Goal: Information Seeking & Learning: Understand process/instructions

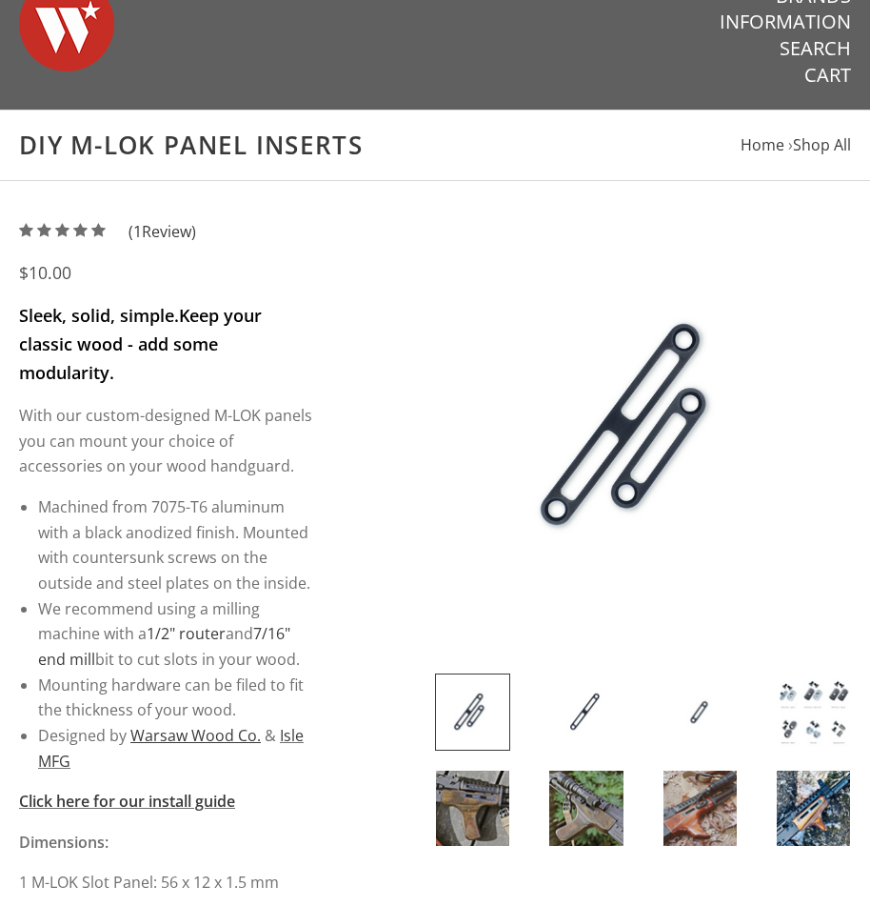
scroll to position [190, 0]
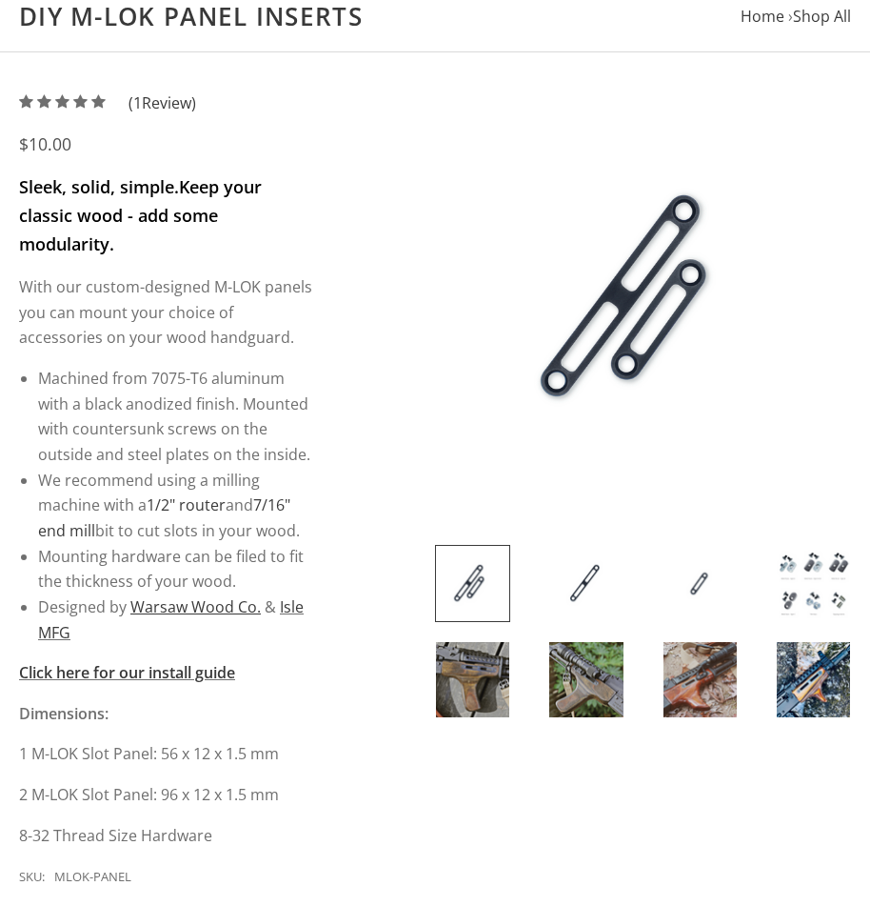
click at [813, 567] on img at bounding box center [813, 583] width 73 height 75
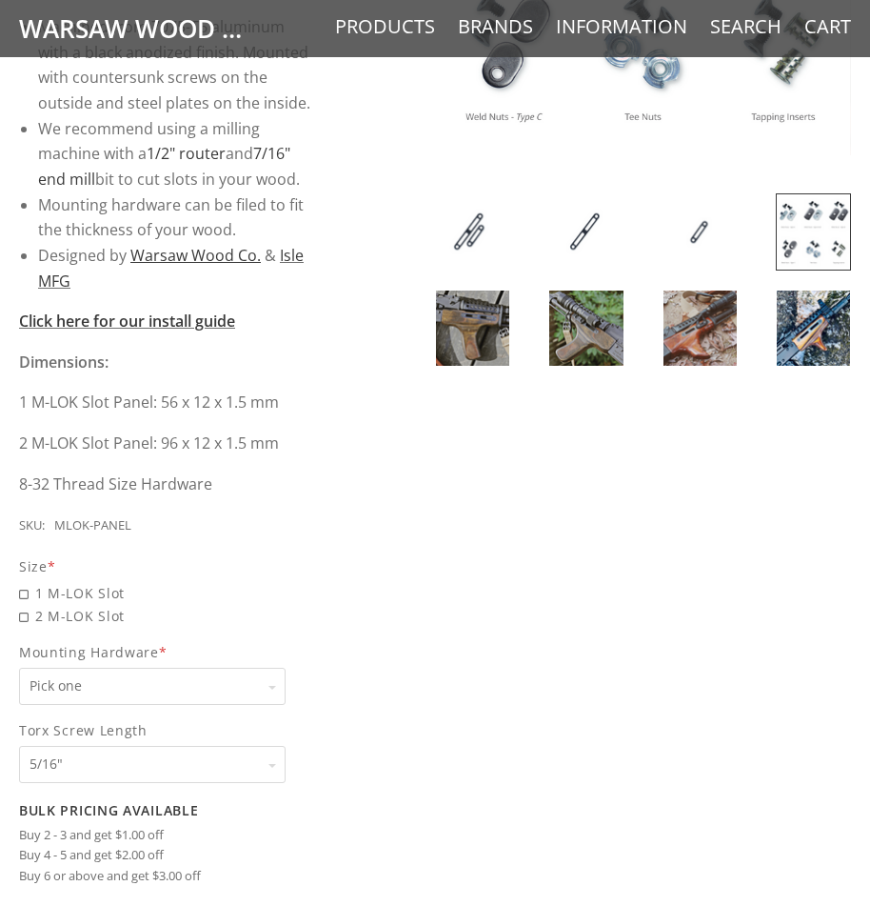
scroll to position [571, 0]
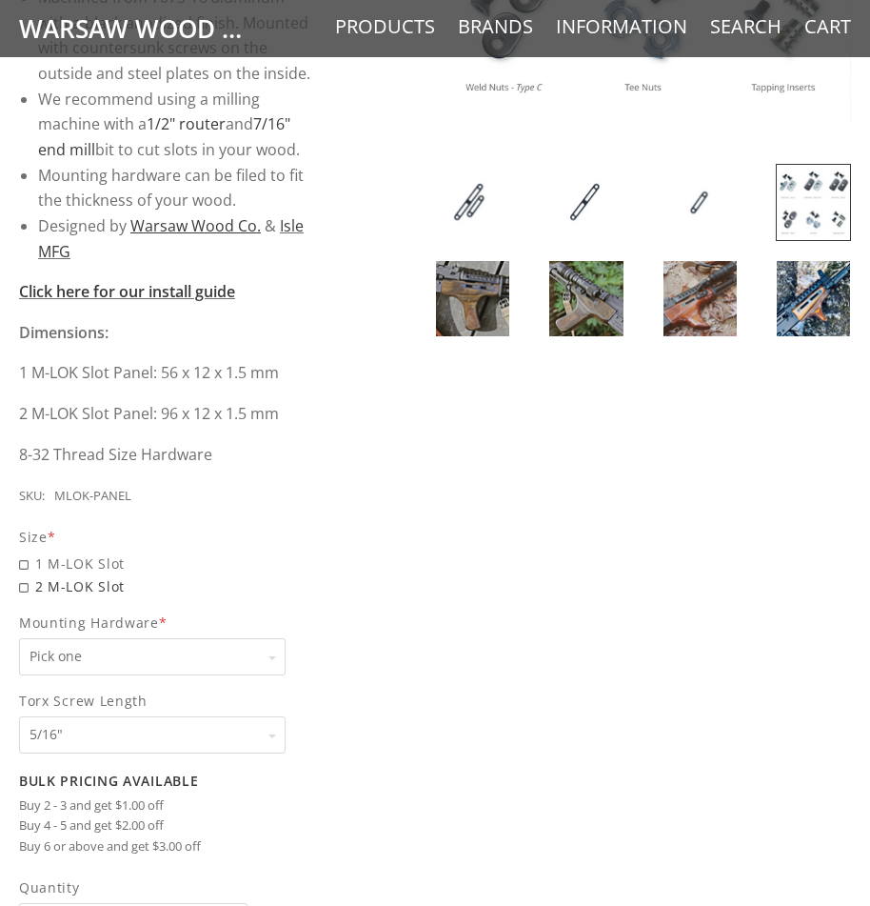
click at [61, 589] on span "2 M-LOK Slot" at bounding box center [166, 586] width 295 height 22
click at [61, 576] on input "2 M-LOK Slot" at bounding box center [152, 575] width 267 height 1
radio input "true"
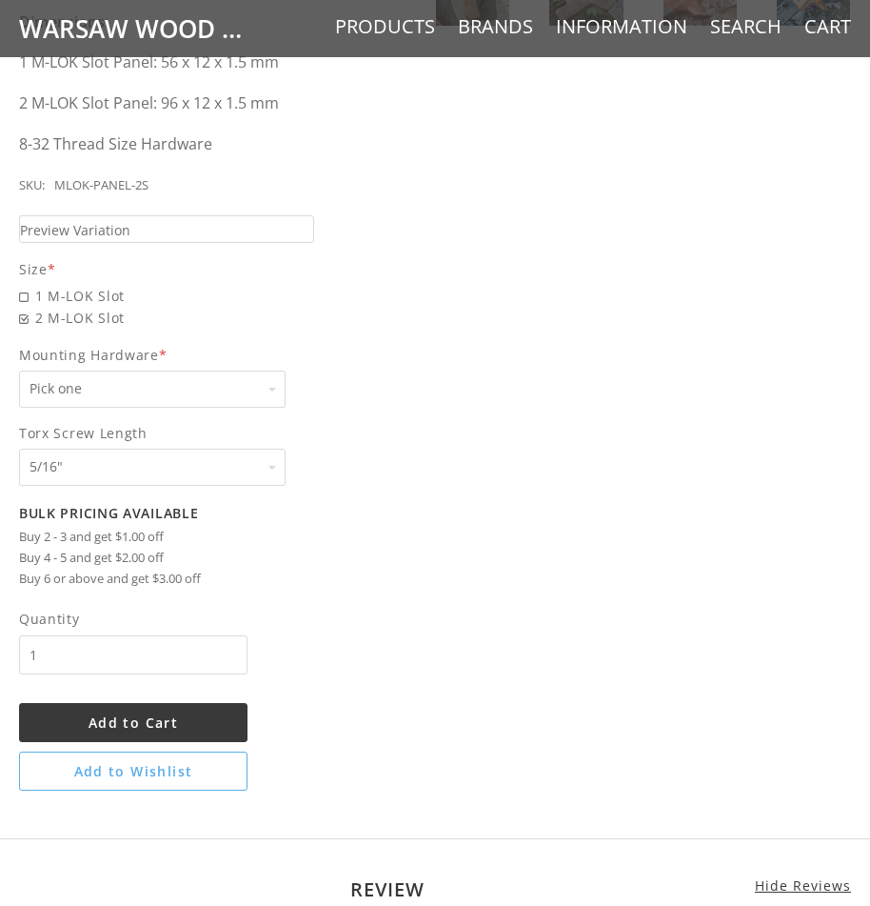
scroll to position [952, 0]
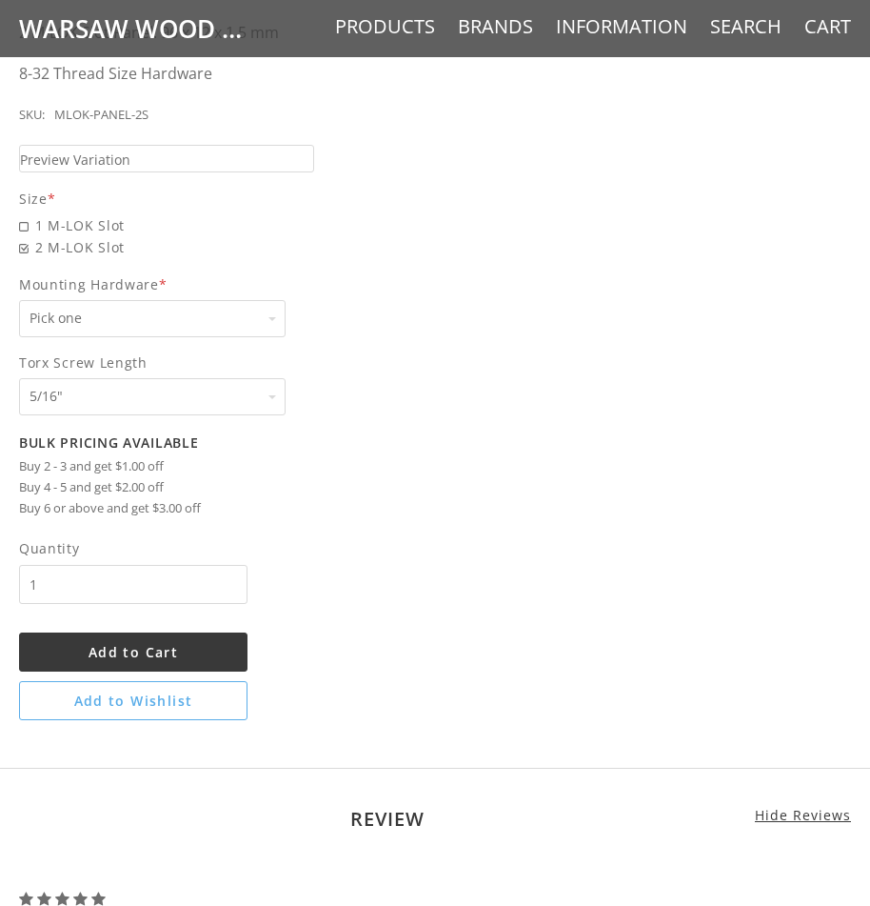
click at [177, 279] on span "Mounting Hardware *" at bounding box center [166, 284] width 295 height 22
click at [177, 300] on select "Pick one None Weld Nuts - Type A & Torx Screws +$1 Weld Nuts - Type A + B & Tor…" at bounding box center [152, 318] width 267 height 37
click at [157, 310] on select "Pick one None Weld Nuts - Type A & Torx Screws +$1 Weld Nuts - Type A + B & Tor…" at bounding box center [152, 318] width 267 height 37
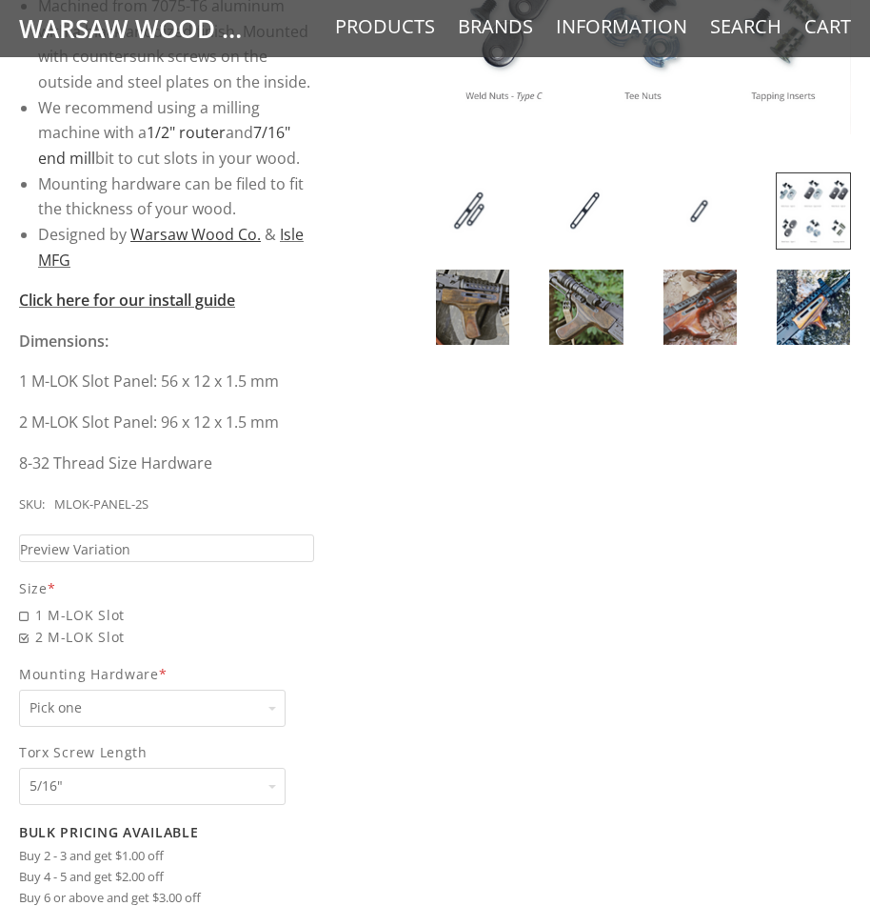
scroll to position [381, 0]
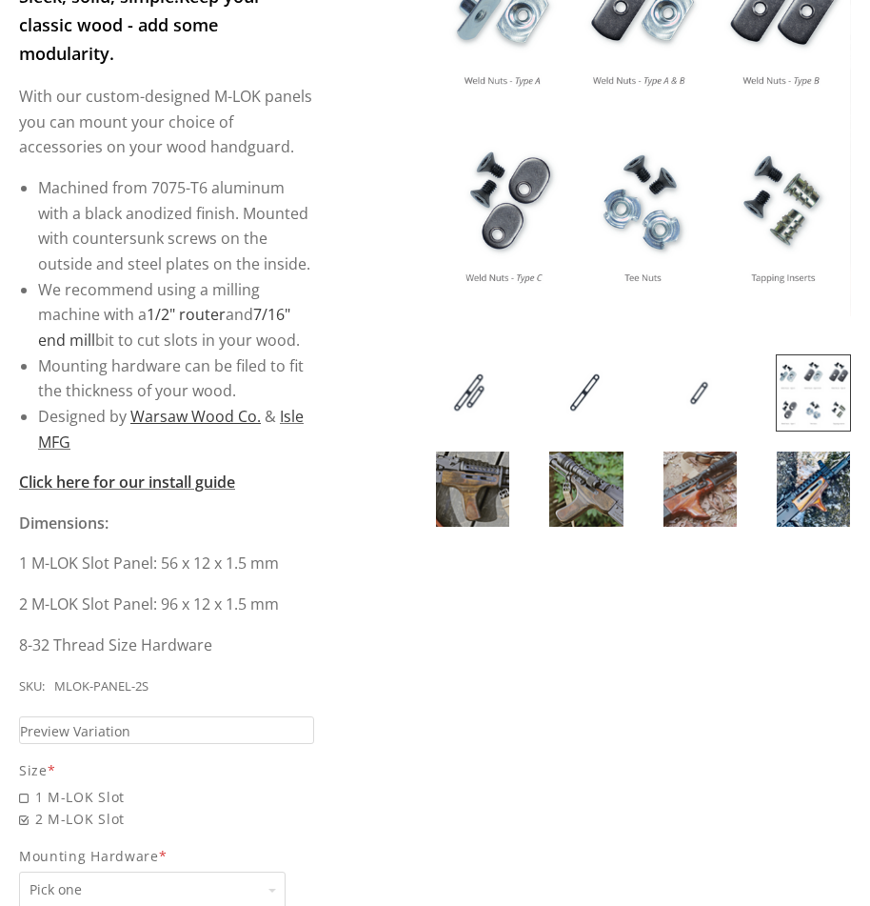
click at [807, 376] on img at bounding box center [813, 392] width 73 height 75
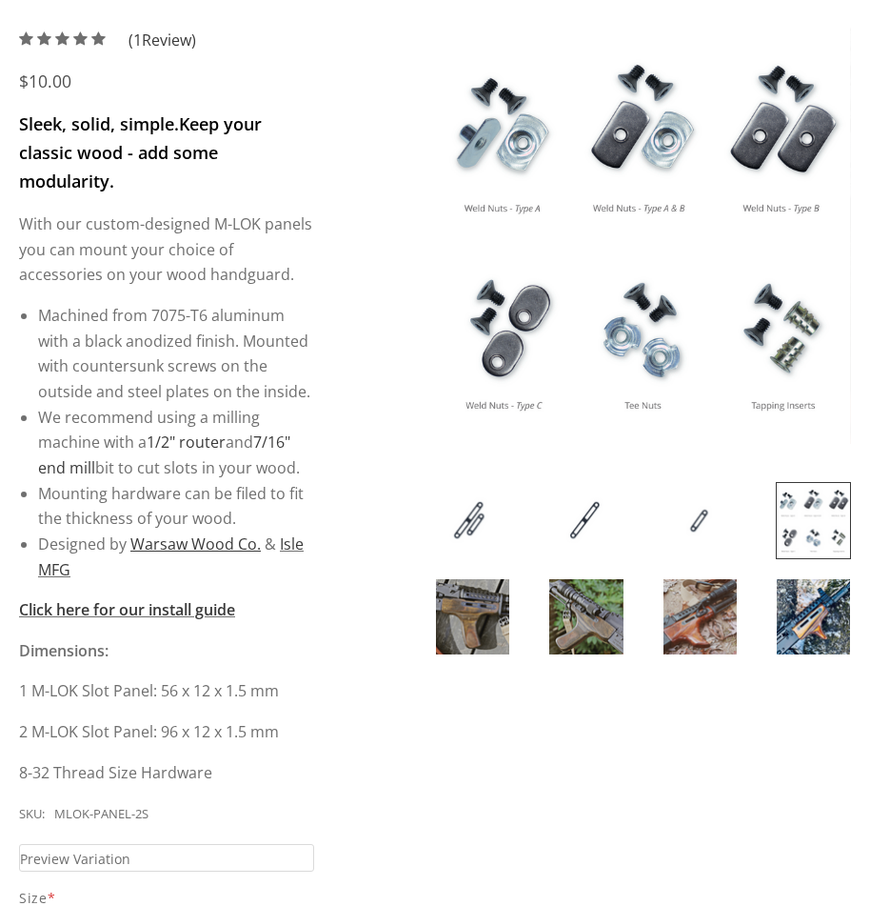
scroll to position [286, 0]
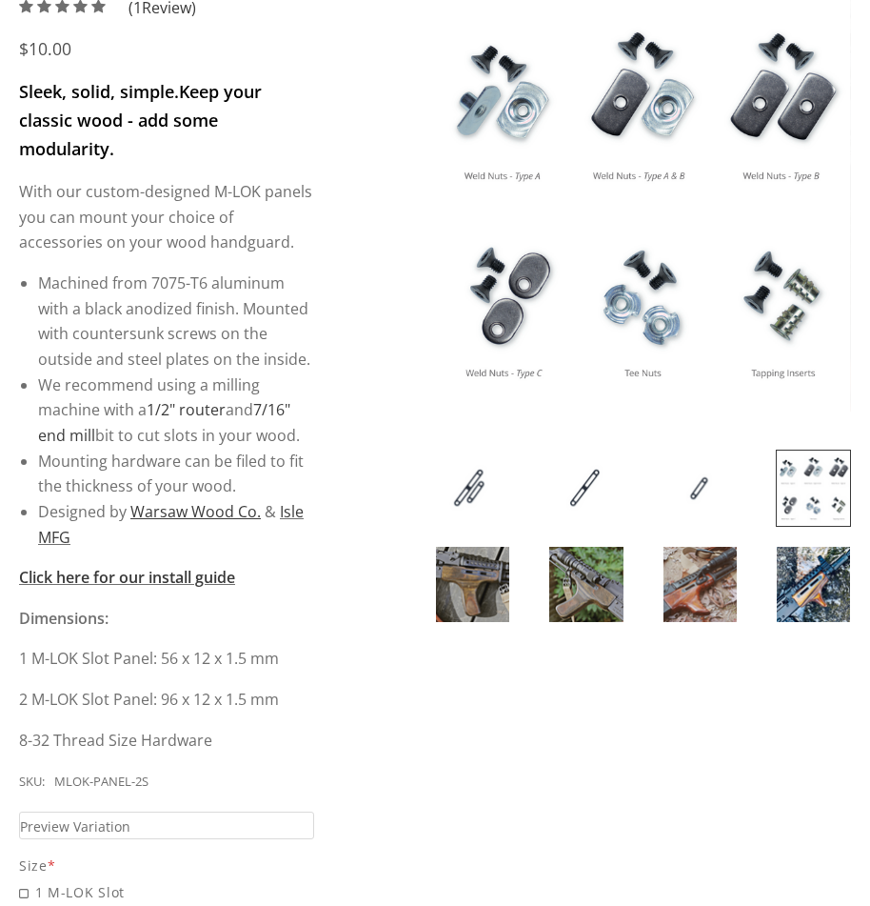
click at [477, 592] on img at bounding box center [472, 584] width 73 height 75
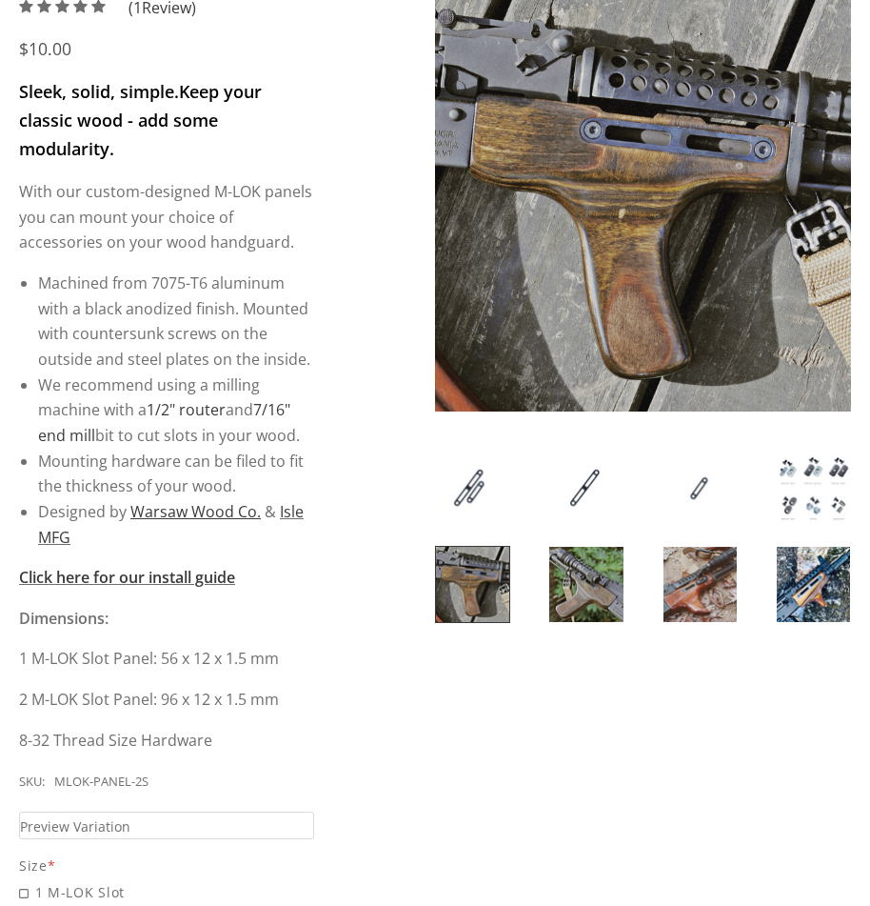
click at [574, 576] on img at bounding box center [585, 584] width 73 height 75
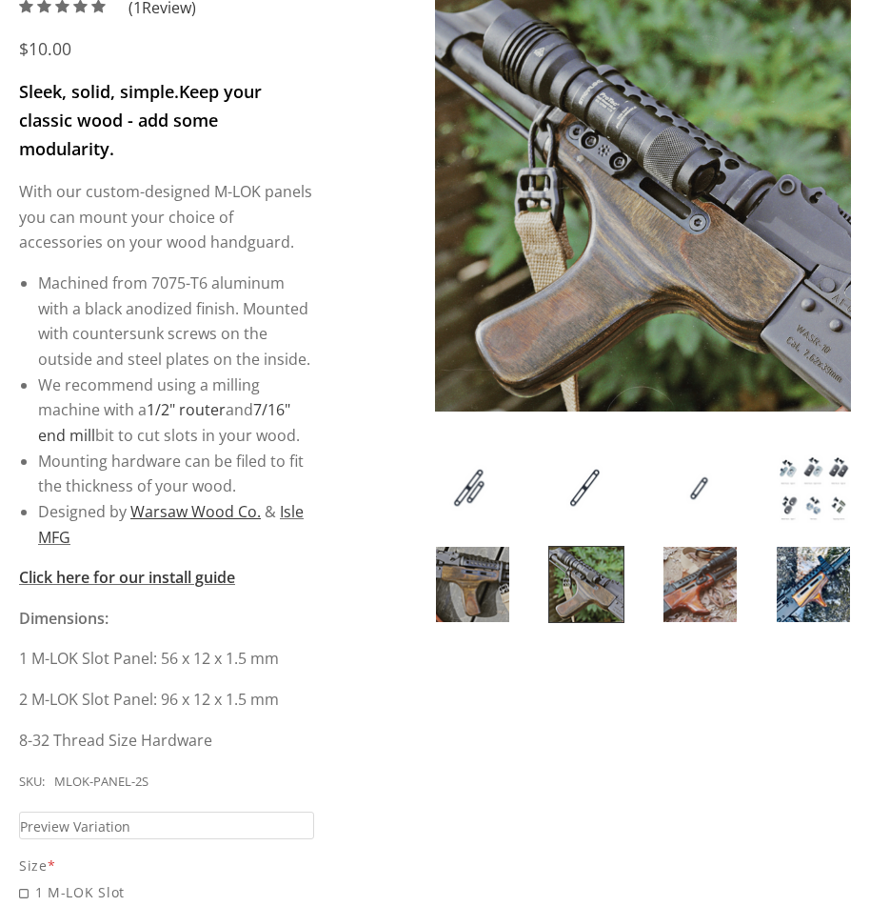
click at [693, 565] on img at bounding box center [700, 584] width 73 height 75
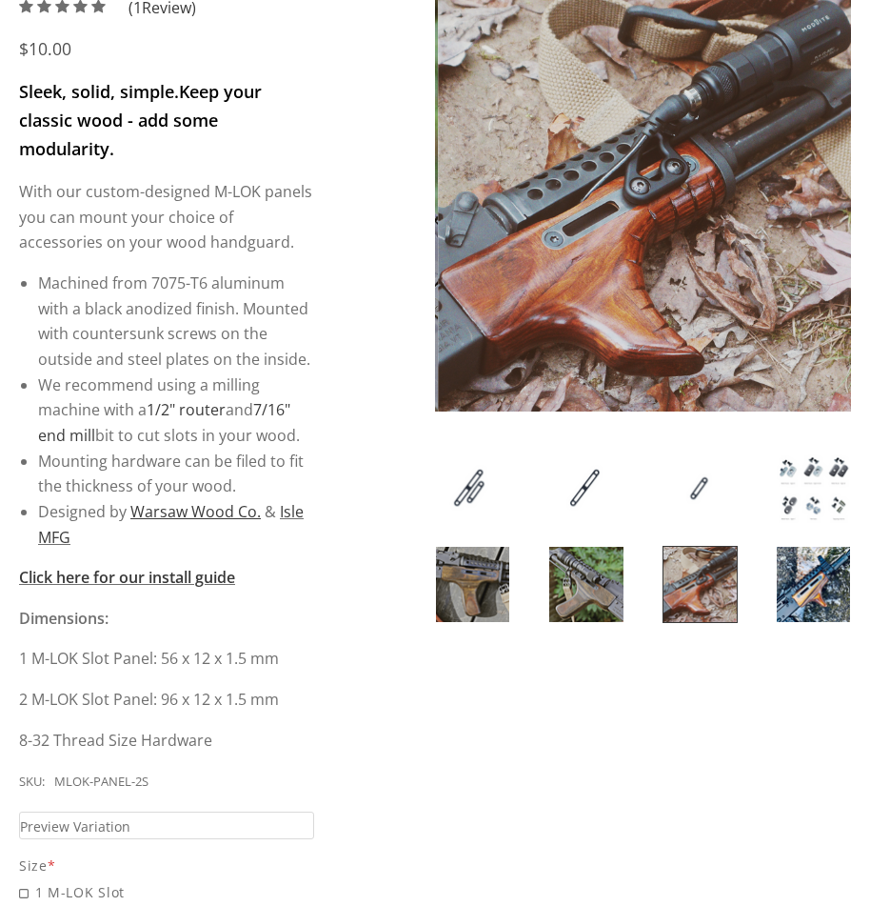
click at [806, 578] on img at bounding box center [813, 584] width 73 height 75
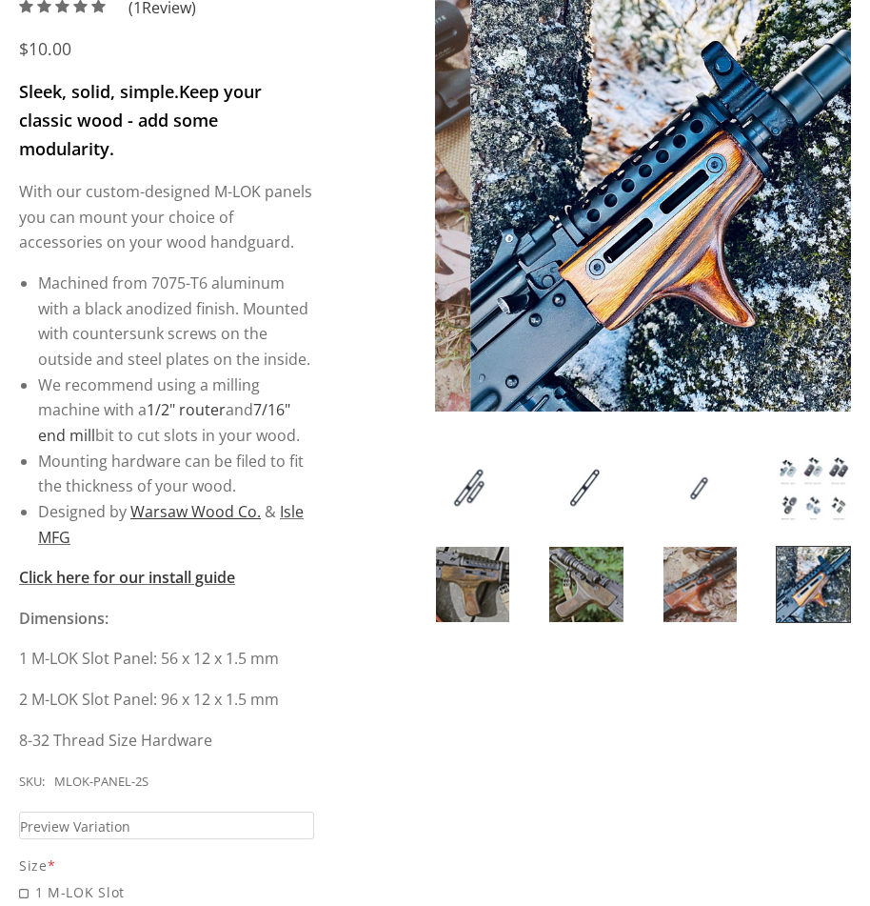
click at [823, 502] on img at bounding box center [813, 487] width 73 height 75
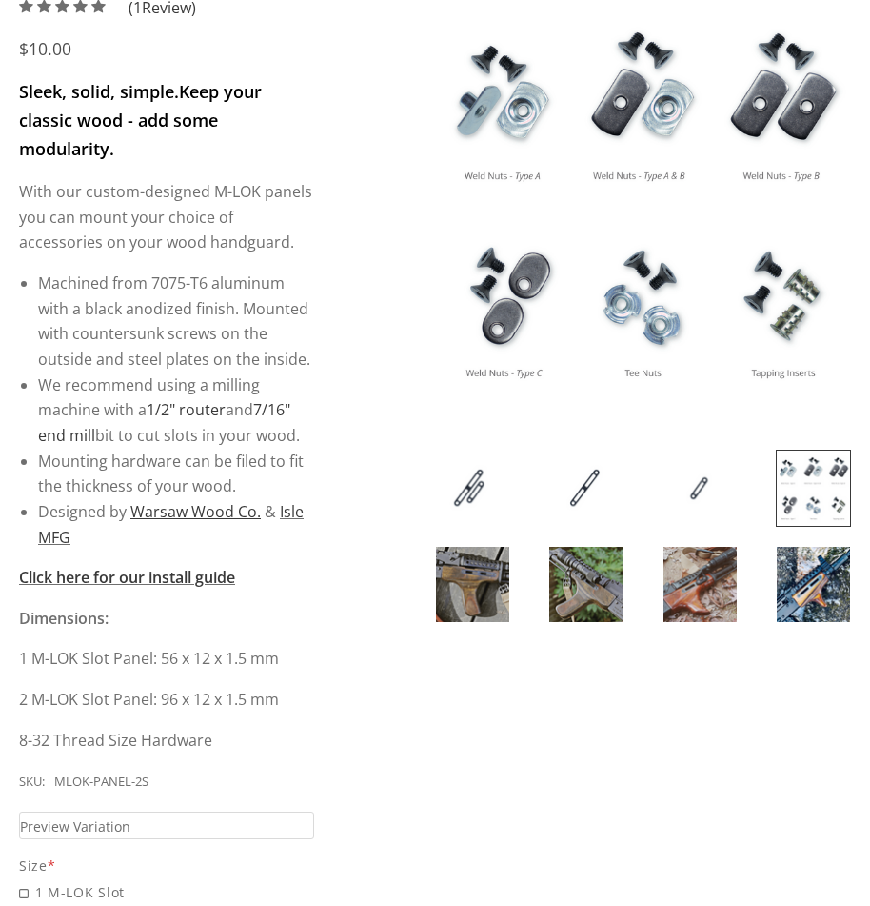
click at [524, 90] on img at bounding box center [643, 203] width 416 height 416
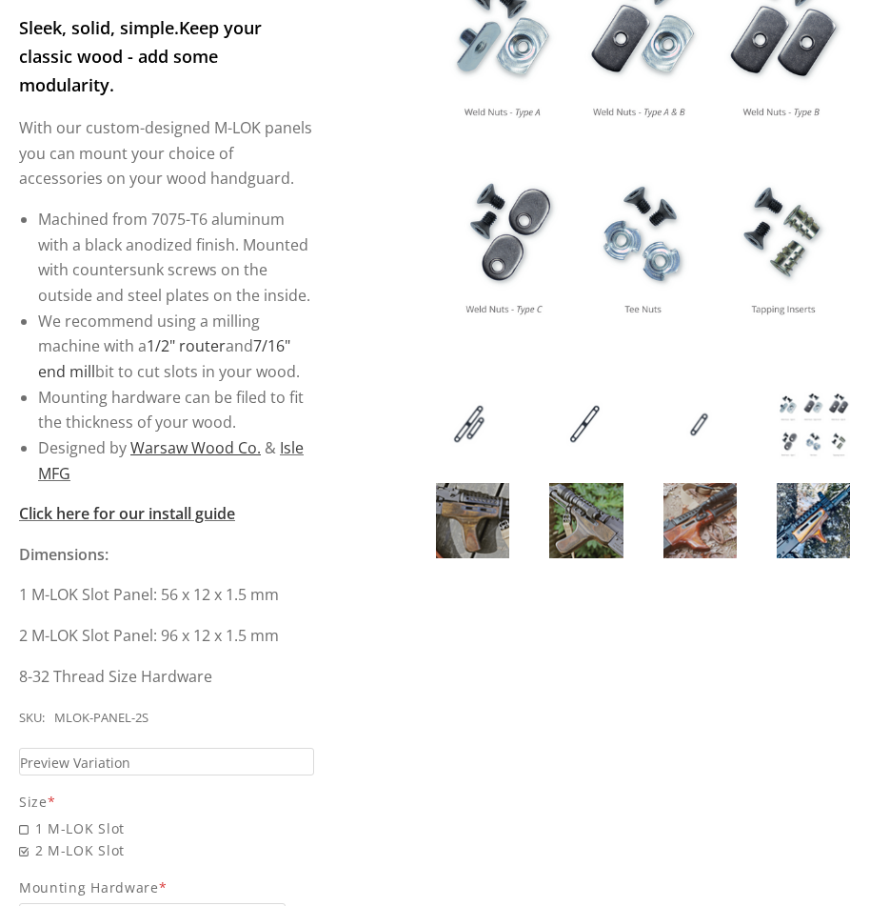
scroll to position [381, 0]
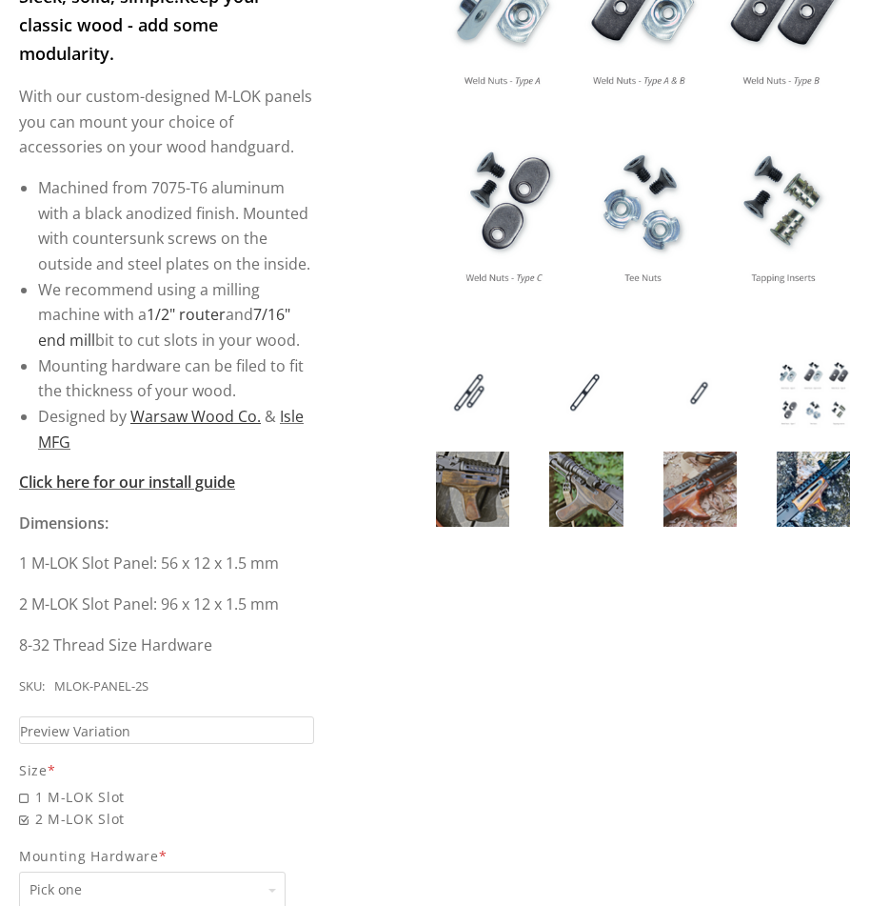
click at [831, 406] on img at bounding box center [813, 392] width 73 height 75
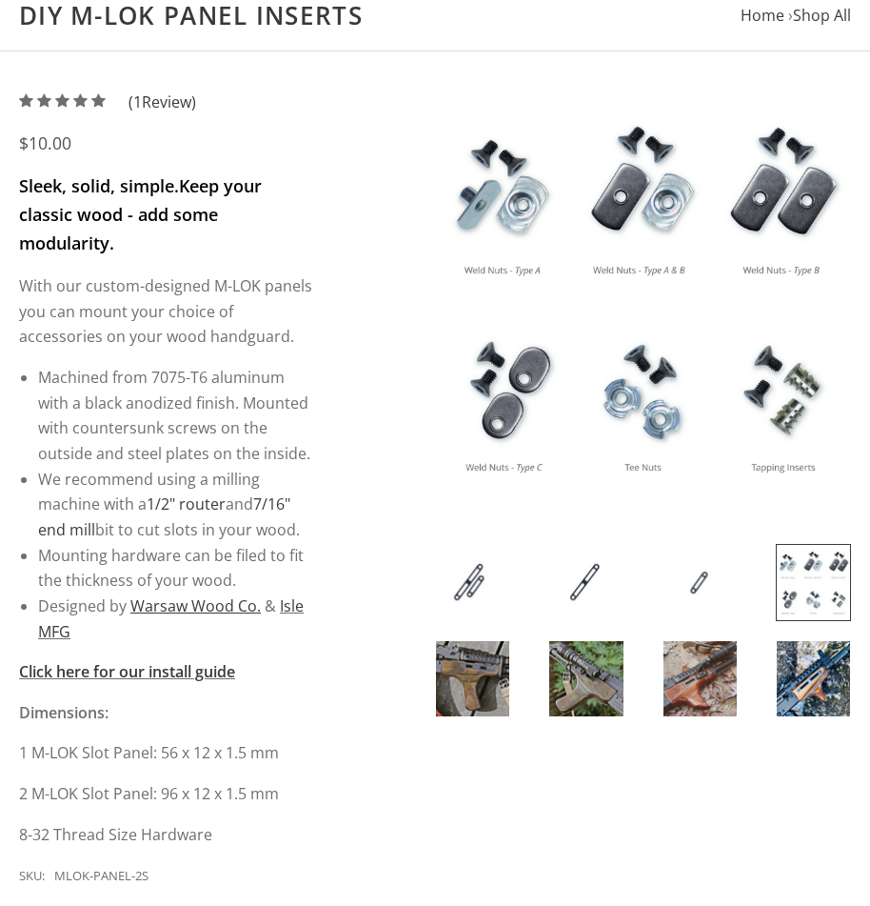
scroll to position [190, 0]
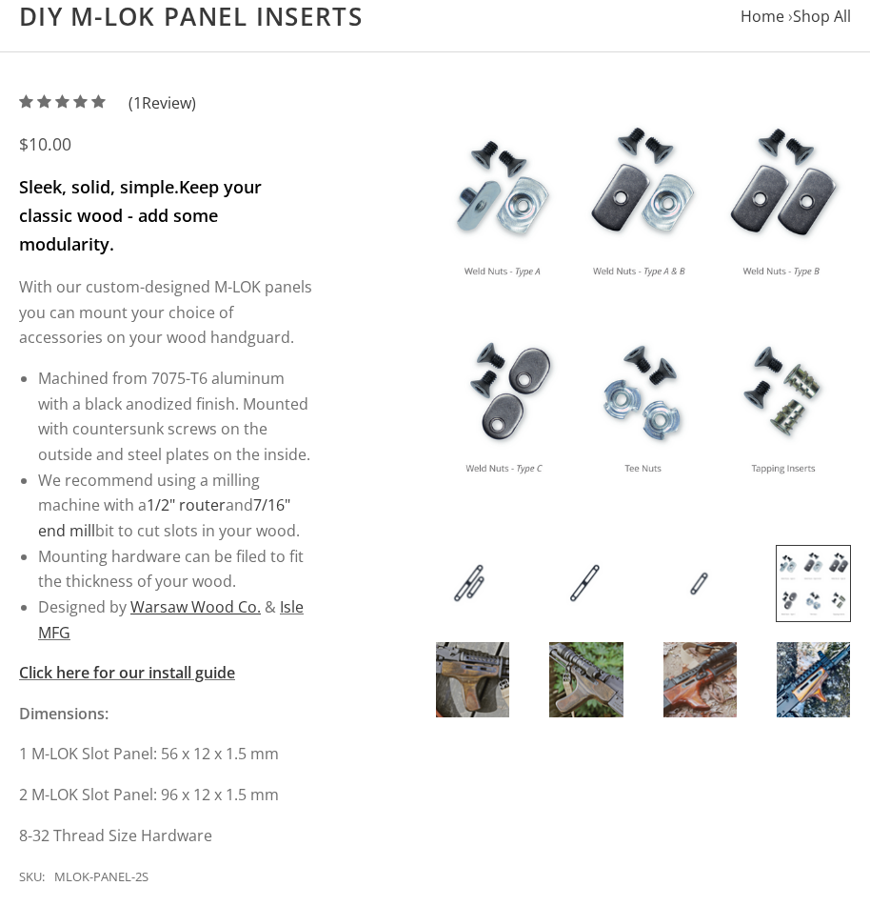
click at [541, 218] on img at bounding box center [643, 298] width 416 height 416
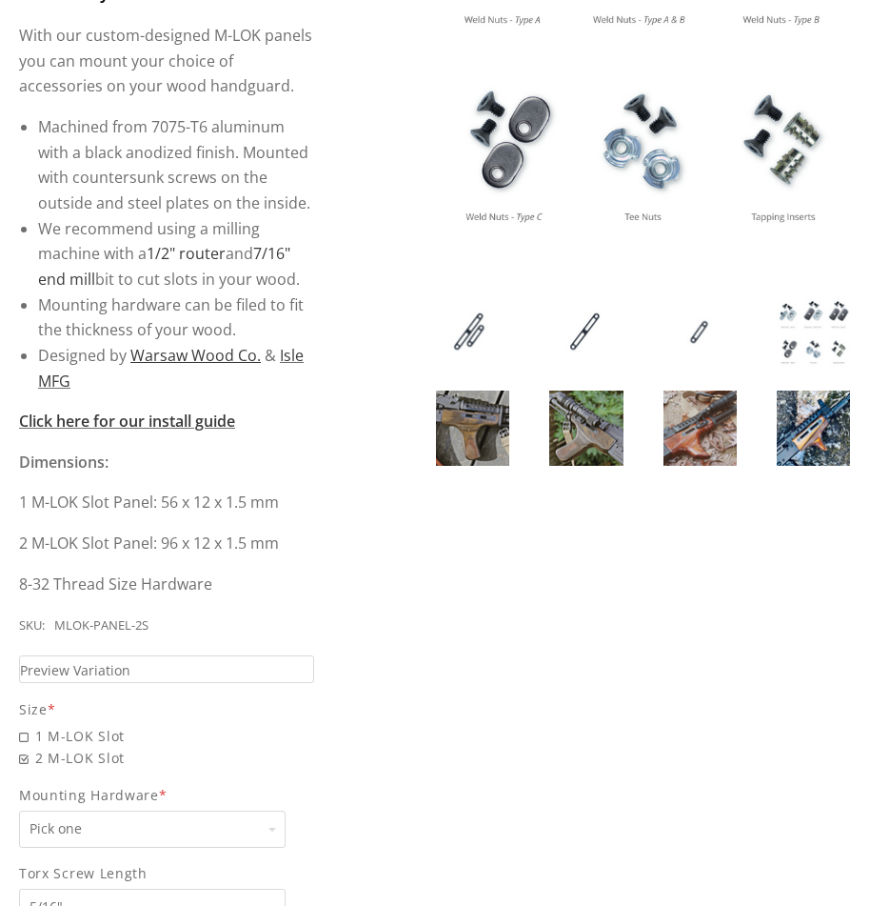
scroll to position [476, 0]
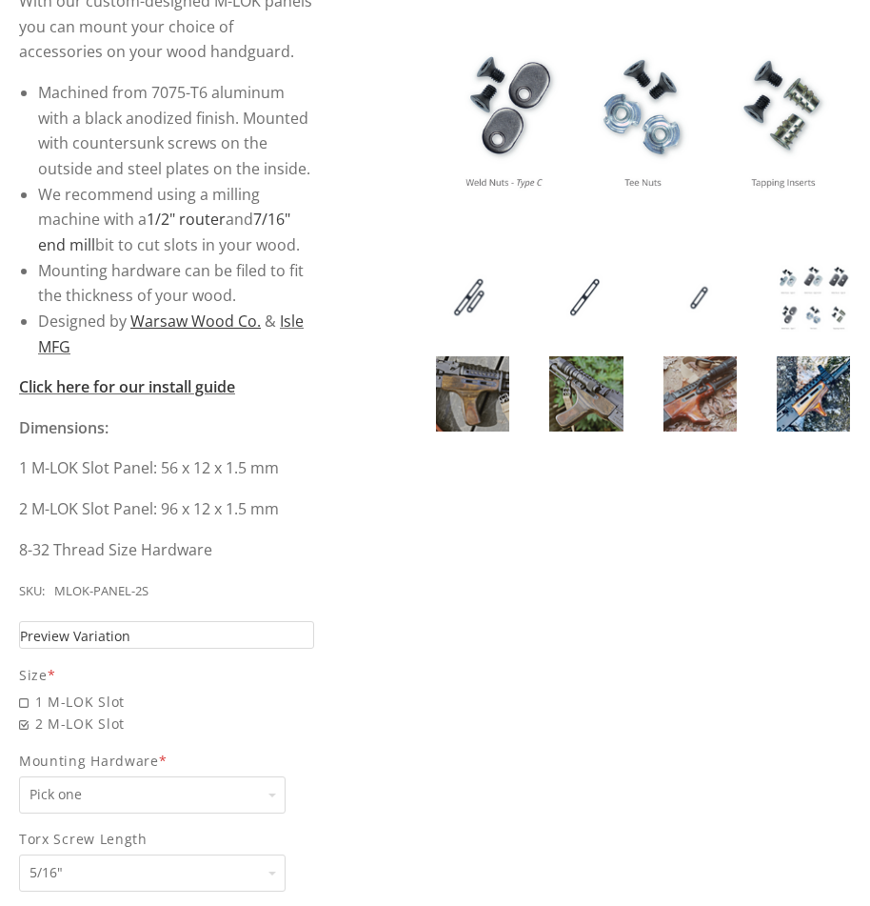
click at [211, 635] on link "Preview Variation" at bounding box center [166, 635] width 295 height 28
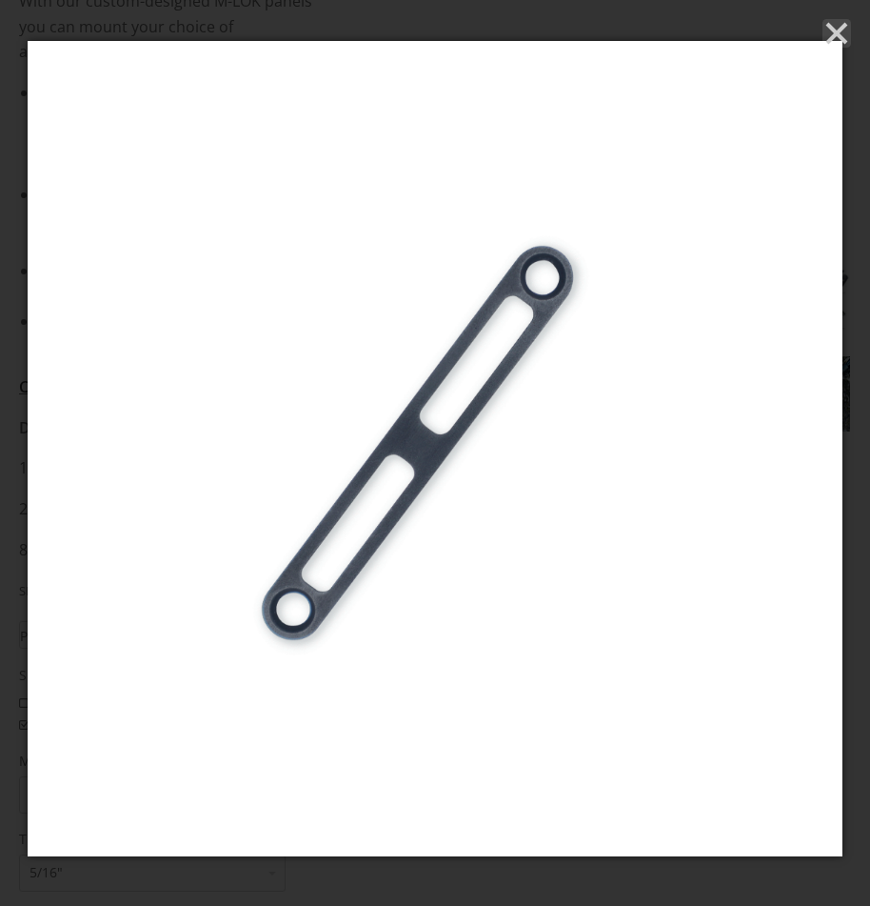
click at [845, 34] on icon "Close" at bounding box center [837, 33] width 29 height 29
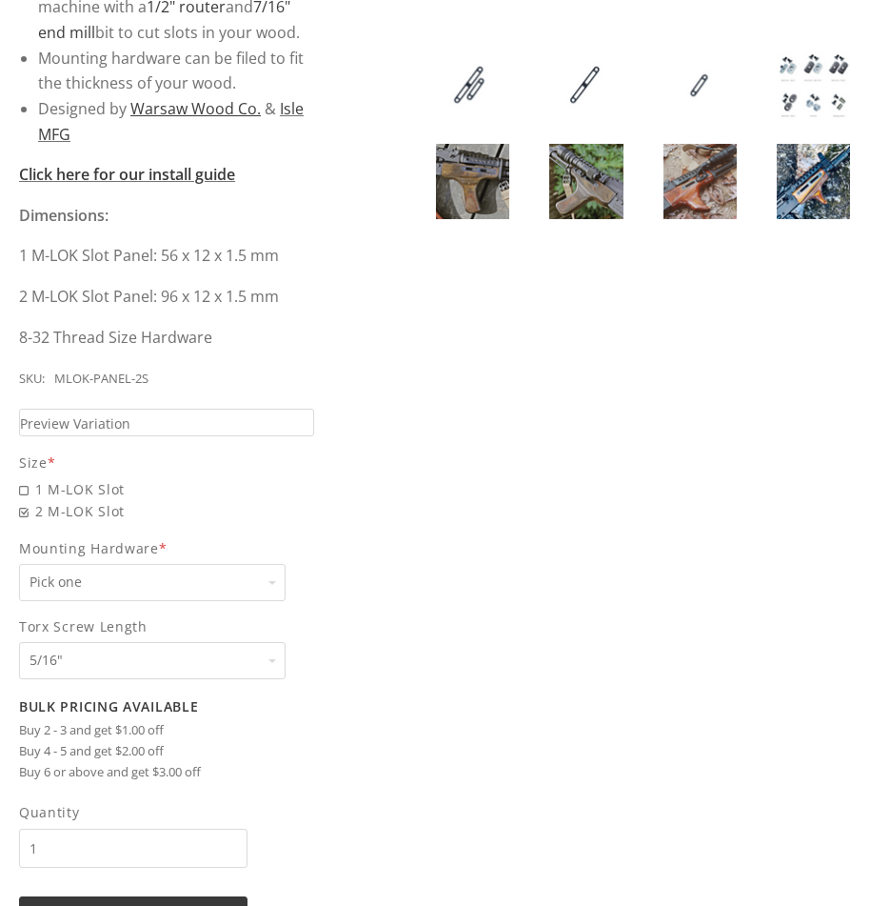
scroll to position [762, 0]
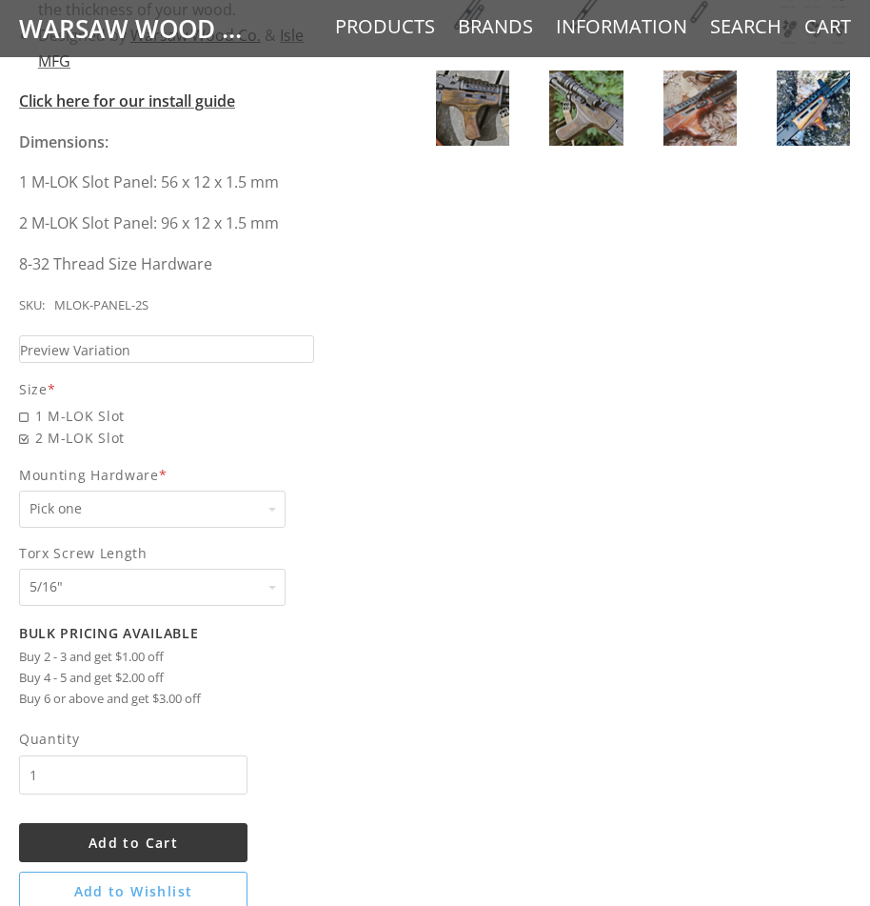
click at [173, 508] on select "Pick one None Weld Nuts - Type A & Torx Screws +$1 Weld Nuts - Type A + B & Tor…" at bounding box center [152, 508] width 267 height 37
select select "825"
click at [19, 490] on select "Pick one None Weld Nuts - Type A & Torx Screws +$1 Weld Nuts - Type A + B & Tor…" at bounding box center [152, 508] width 267 height 37
click at [237, 583] on select "Pick one 5/16" 3/8" 1/2" 5/8" None" at bounding box center [152, 587] width 267 height 37
click at [487, 566] on div "5 / 5 ( 1 Review) $11.00 Sleek, solid, simple. Keep your classic wood - add som…" at bounding box center [435, 219] width 870 height 1401
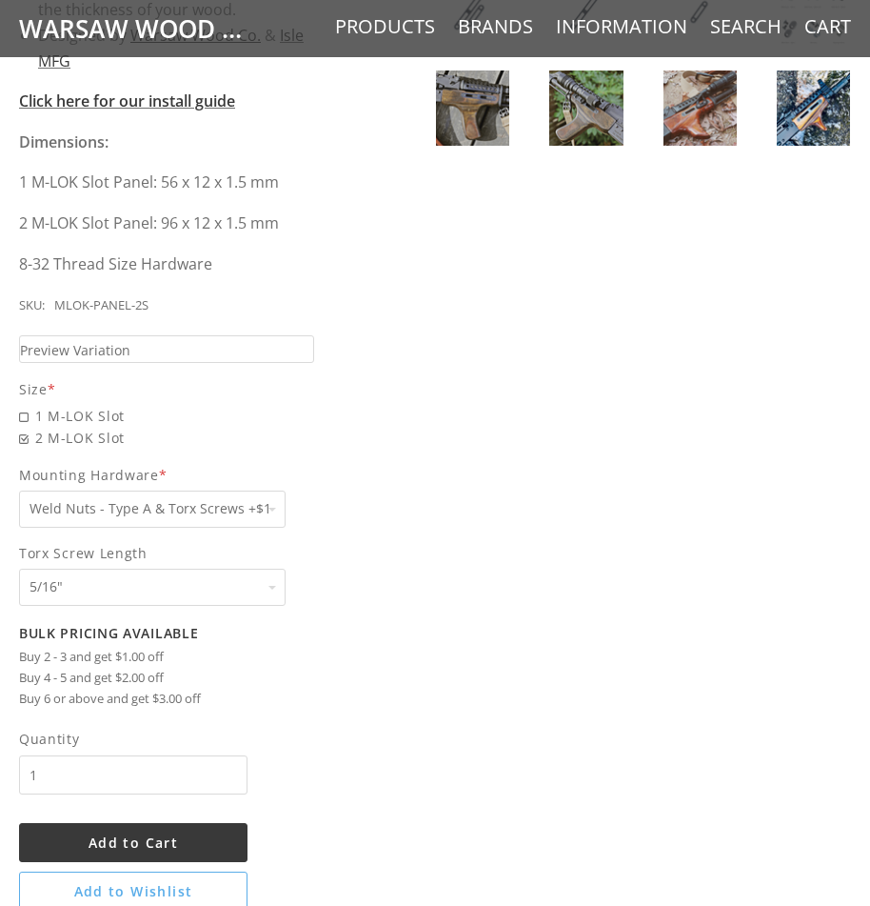
click at [168, 587] on select "Pick one 5/16" 3/8" 1/2" 5/8" None" at bounding box center [152, 587] width 267 height 37
click at [509, 621] on div "5 / 5 ( 1 Review) $11.00 Sleek, solid, simple. Keep your classic wood - add som…" at bounding box center [435, 219] width 870 height 1401
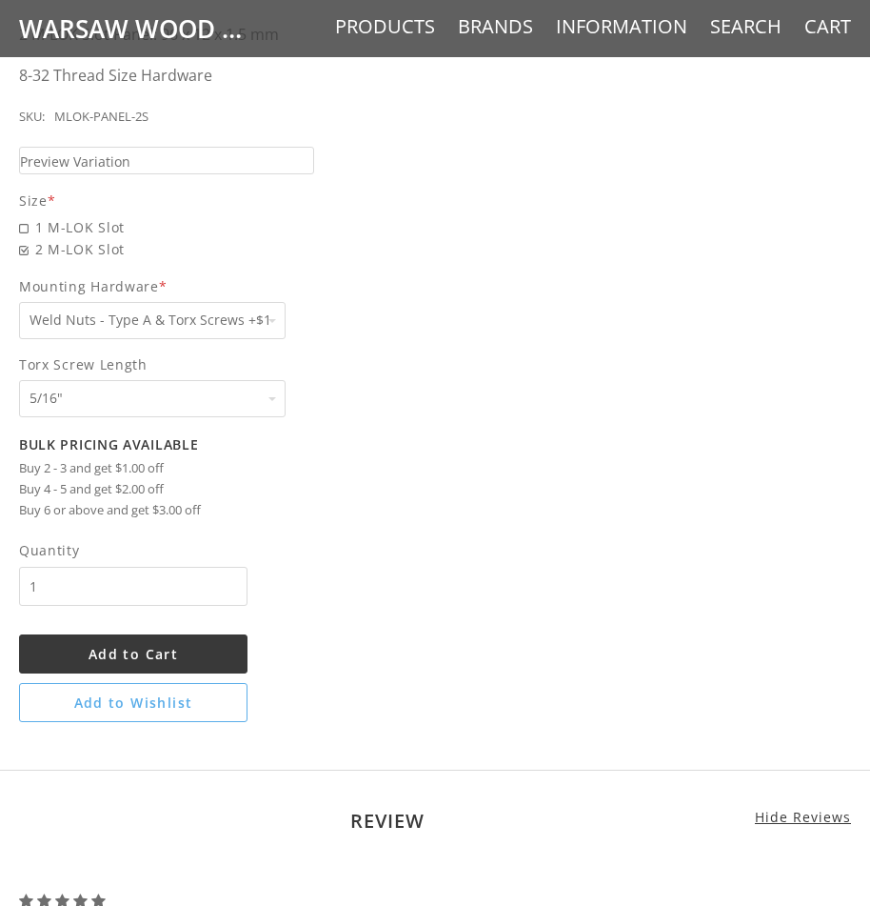
scroll to position [857, 0]
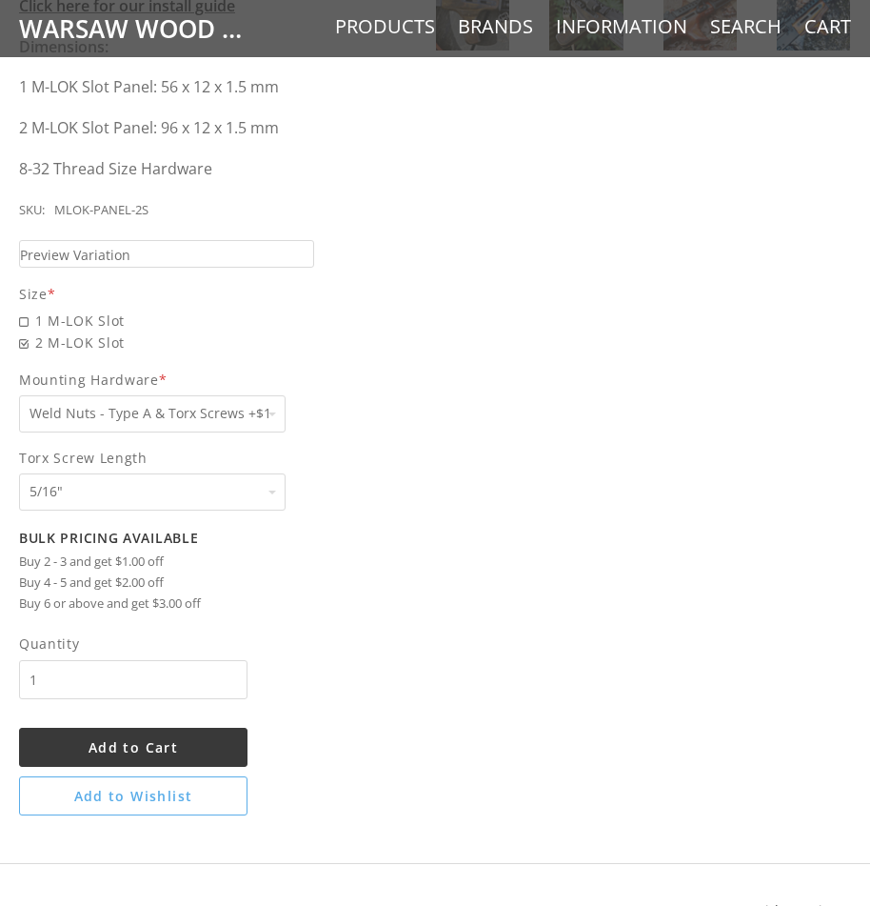
click at [264, 488] on select "Pick one 5/16" 3/8" 1/2" 5/8" None" at bounding box center [152, 491] width 267 height 37
click at [514, 494] on div "5 / 5 ( 1 Review) $11.00 Sleek, solid, simple. Keep your classic wood - add som…" at bounding box center [435, 124] width 870 height 1401
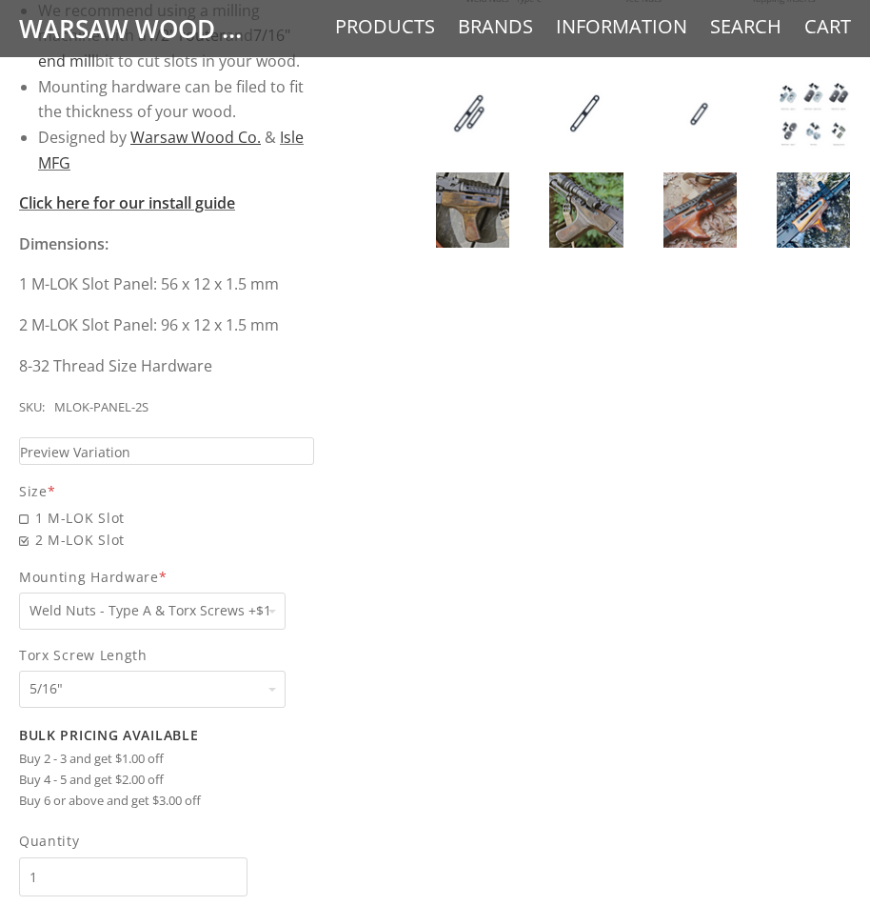
scroll to position [667, 0]
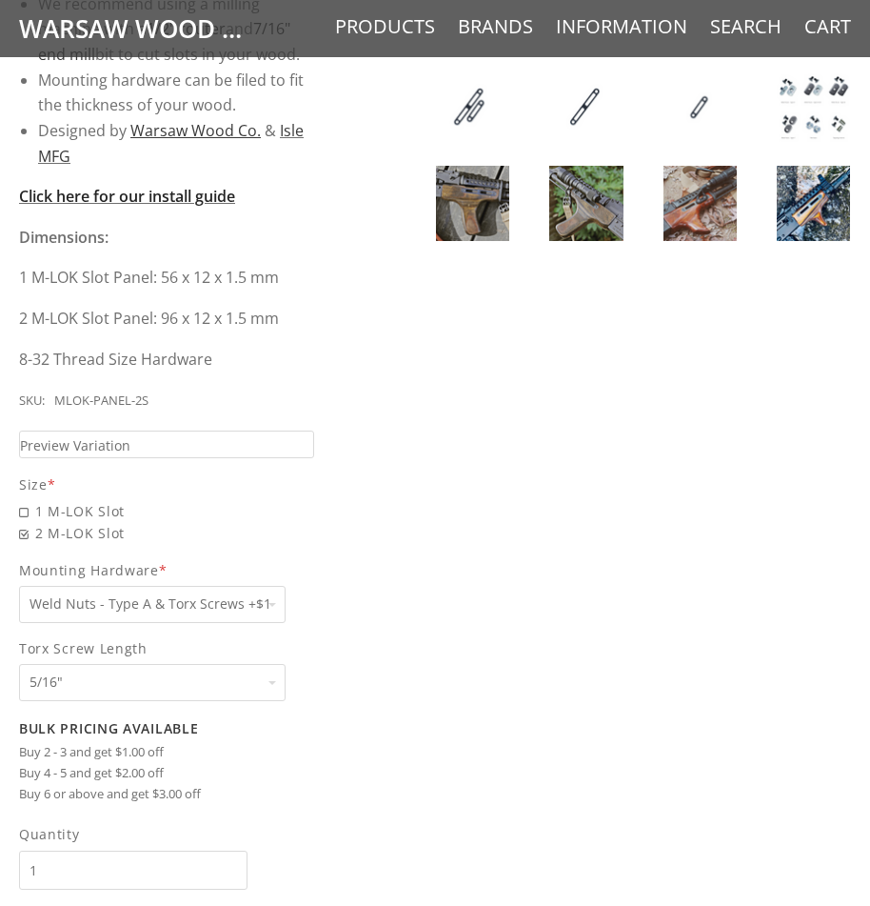
click at [168, 199] on strong "Click here for our install guide" at bounding box center [127, 196] width 216 height 21
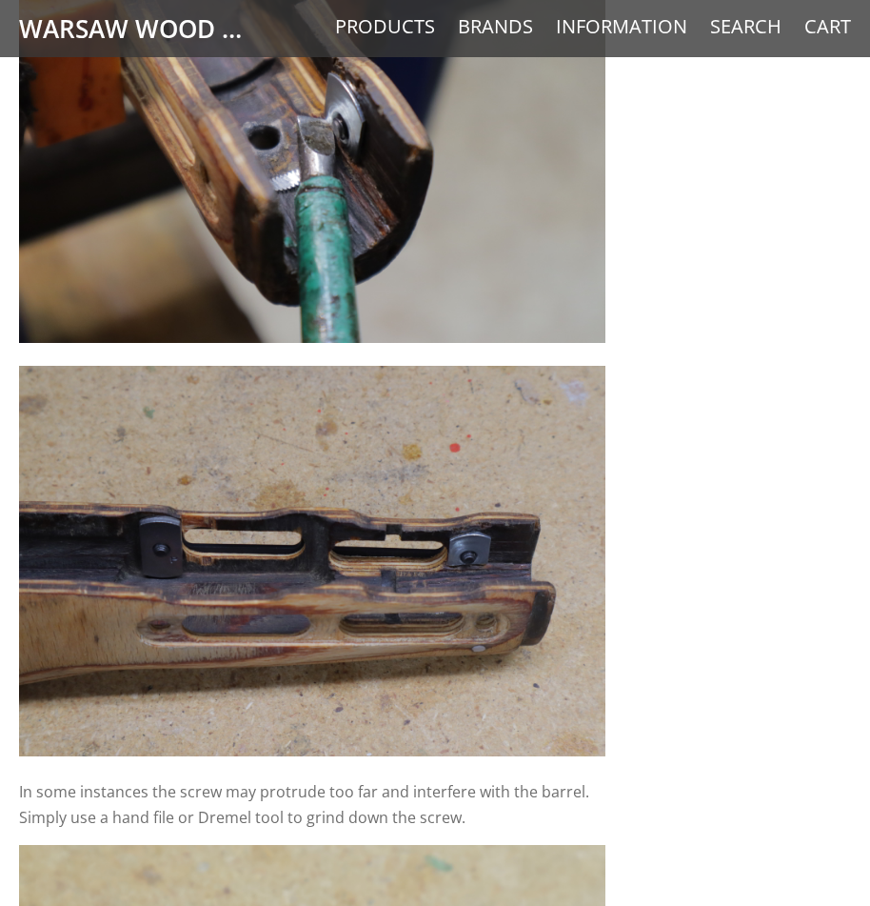
scroll to position [9515, 0]
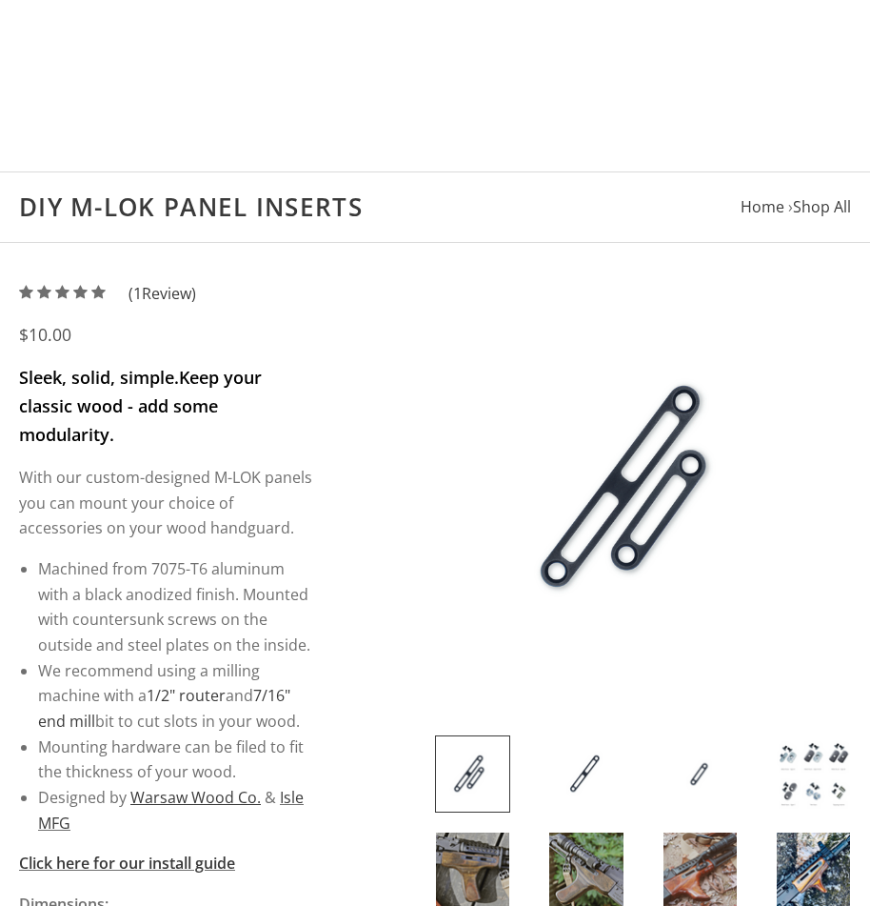
select select "825"
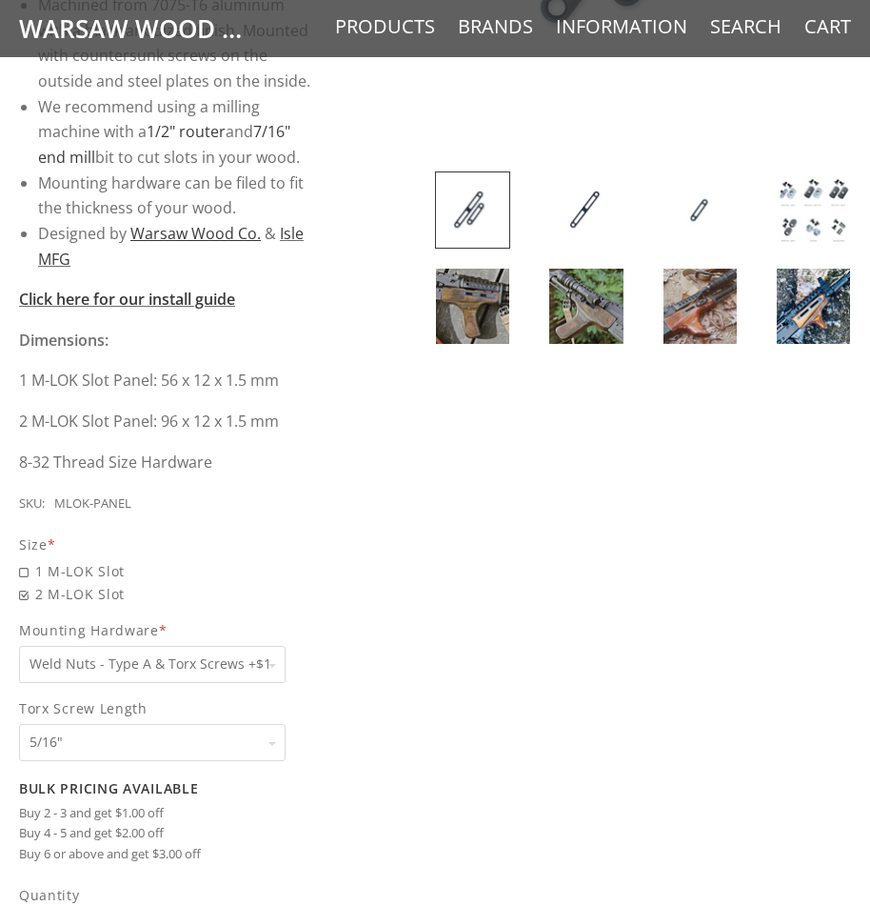
scroll to position [381, 0]
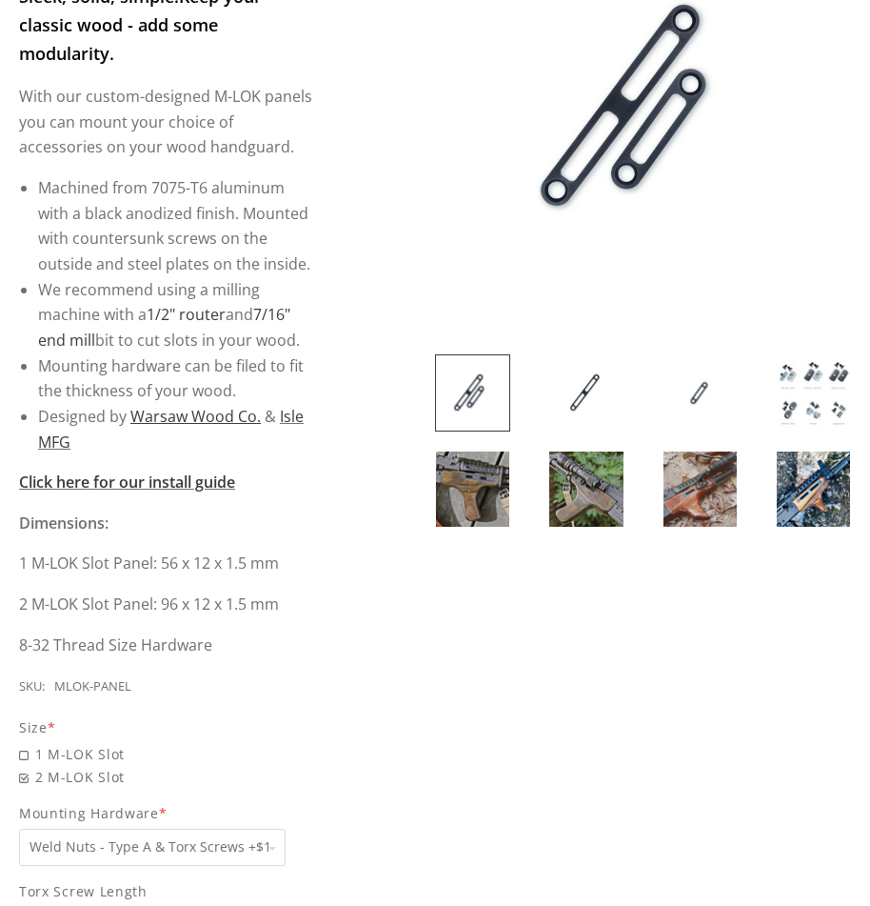
click at [806, 389] on img at bounding box center [813, 392] width 73 height 75
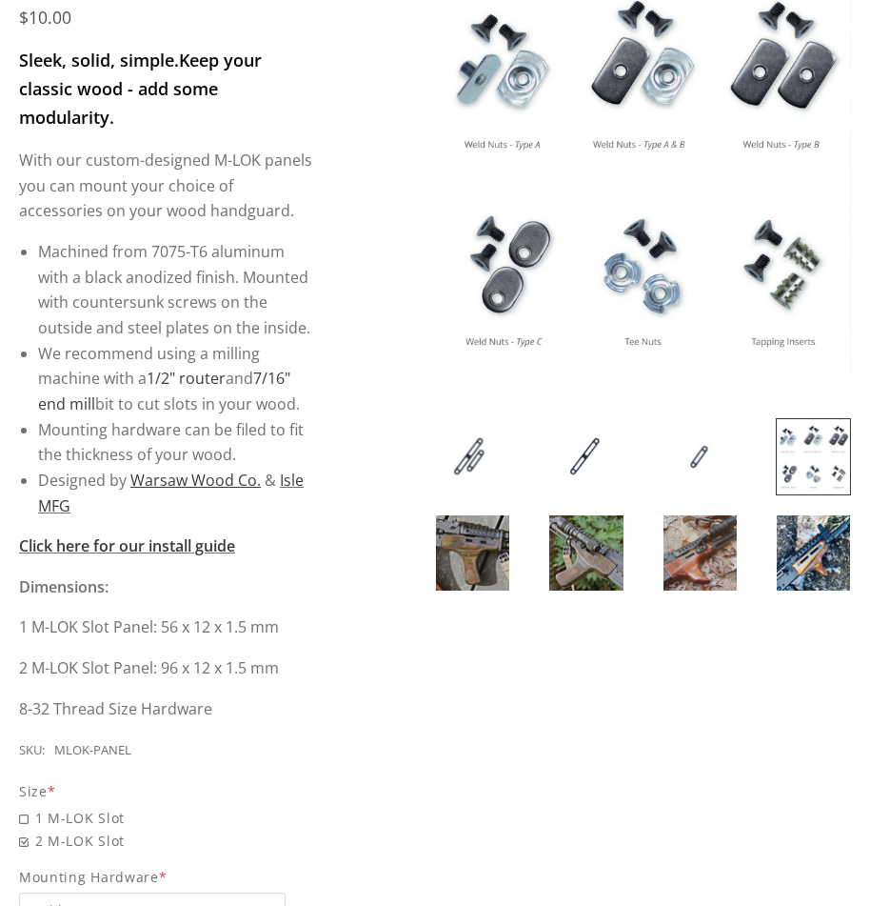
scroll to position [286, 0]
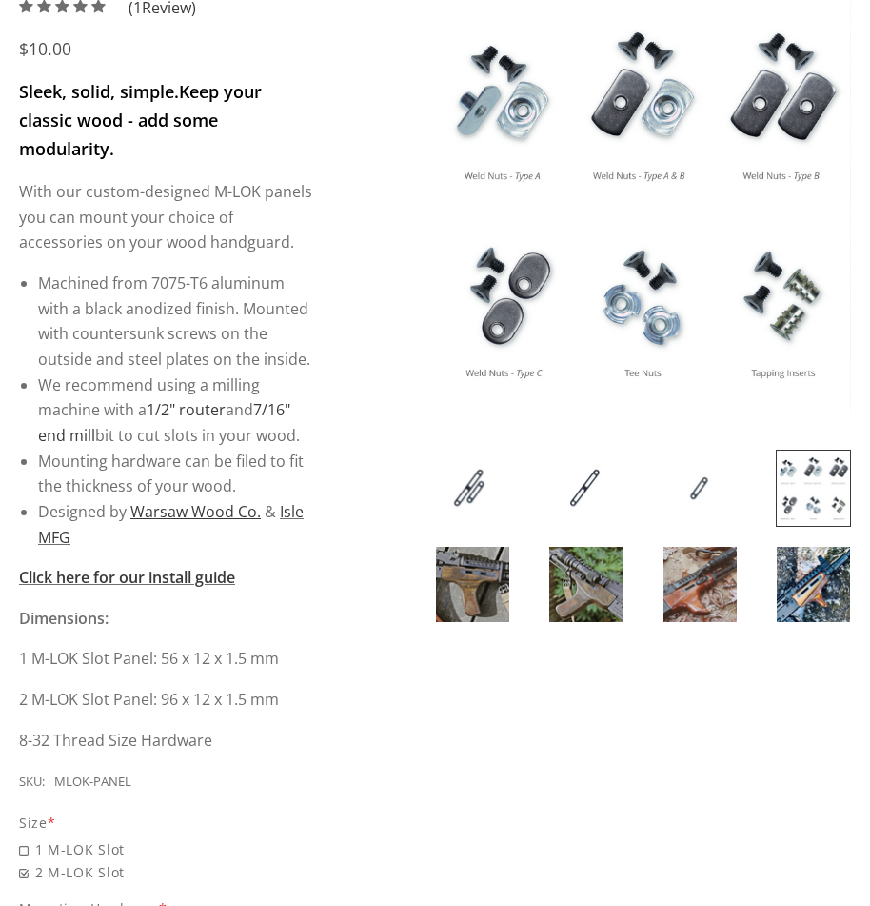
click at [523, 309] on img at bounding box center [643, 203] width 416 height 416
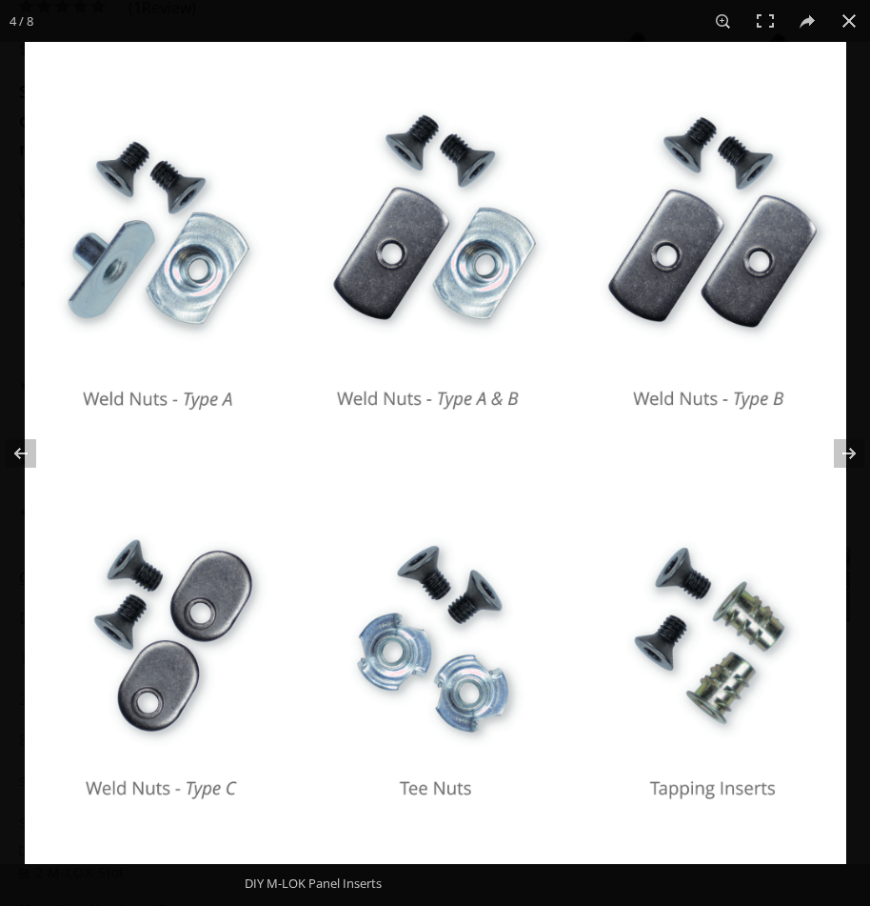
click at [156, 631] on img at bounding box center [436, 453] width 822 height 822
